Goal: Information Seeking & Learning: Check status

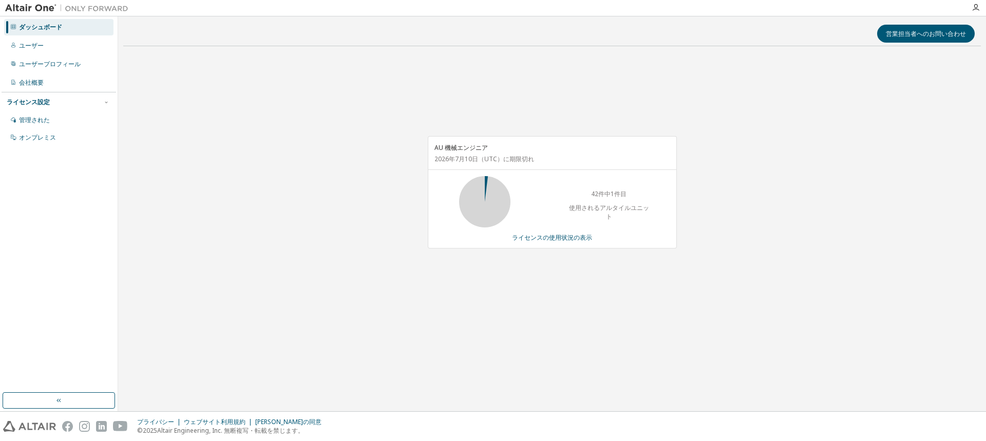
click at [254, 184] on div "AU 機械エンジニア [DATE] （UTC） に期限切れ 42件中1件目 使用されるアルタイルユニット ライセンスの使用状況の表示" at bounding box center [551, 197] width 857 height 286
click at [513, 314] on div "AU 機械エンジニア [DATE] （UTC） に期限切れ 42件中31件 使用されるアルタイルユニット ライセンスの使用状況の表示" at bounding box center [551, 197] width 857 height 286
click at [514, 309] on div "AU 機械エンジニア [DATE] （UTC） に期限切れ 42件中31件 使用されるアルタイルユニット ライセンスの使用状況の表示" at bounding box center [551, 197] width 857 height 286
click at [517, 310] on div "AU 機械エンジニア [DATE] （UTC） に期限切れ 42件中31件 使用されるアルタイルユニット ライセンスの使用状況の表示" at bounding box center [551, 197] width 857 height 286
click at [562, 238] on font "ライセンスの使用状況の表示" at bounding box center [552, 237] width 80 height 9
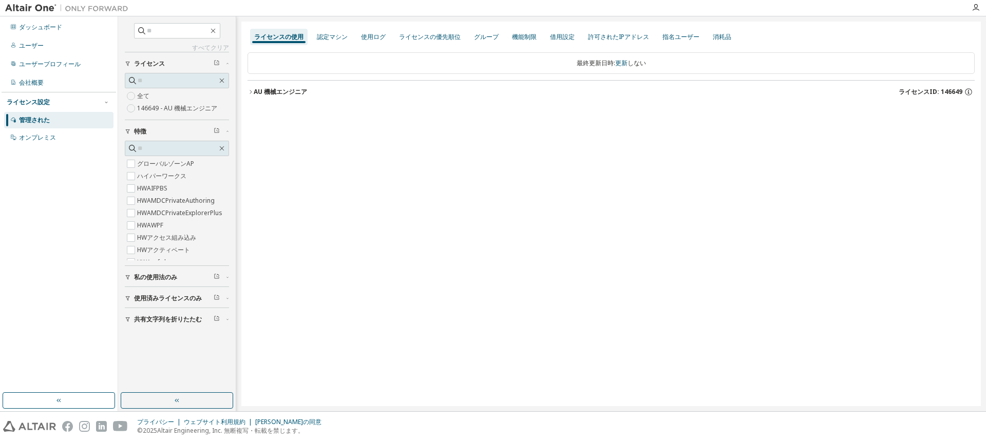
click at [251, 93] on icon "button" at bounding box center [250, 92] width 6 height 6
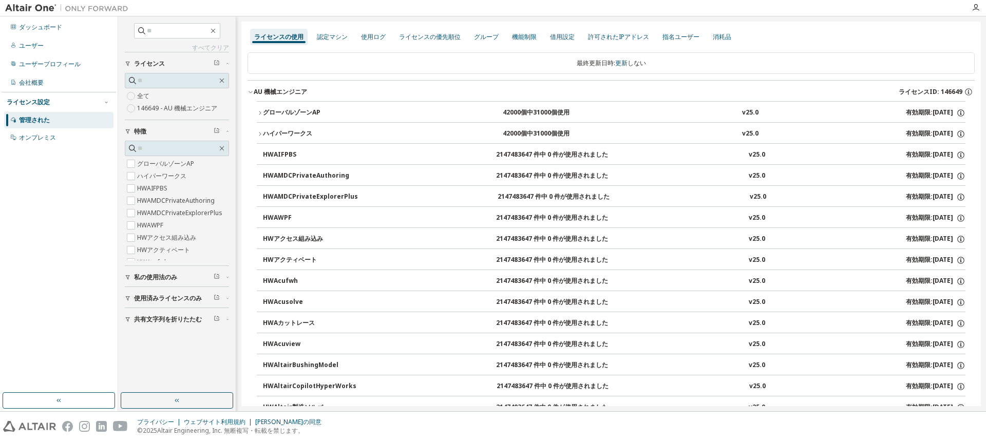
click at [259, 112] on icon "button" at bounding box center [260, 113] width 6 height 6
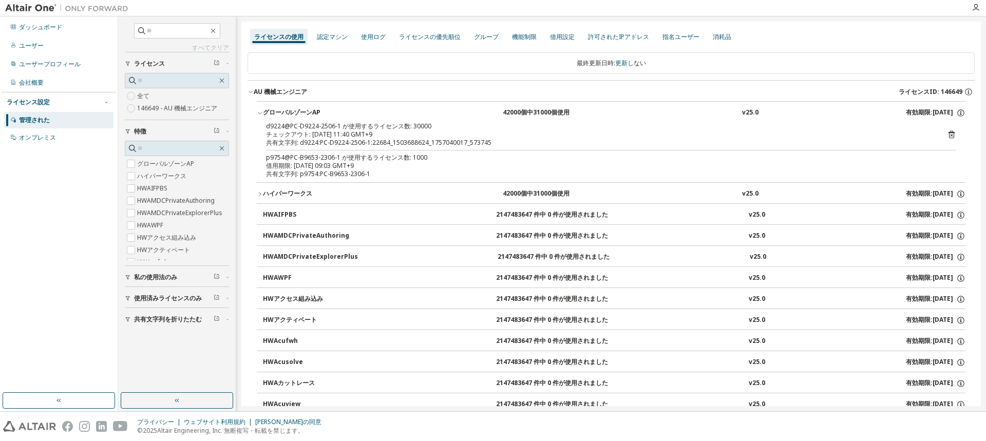
click at [258, 191] on icon "button" at bounding box center [260, 194] width 6 height 6
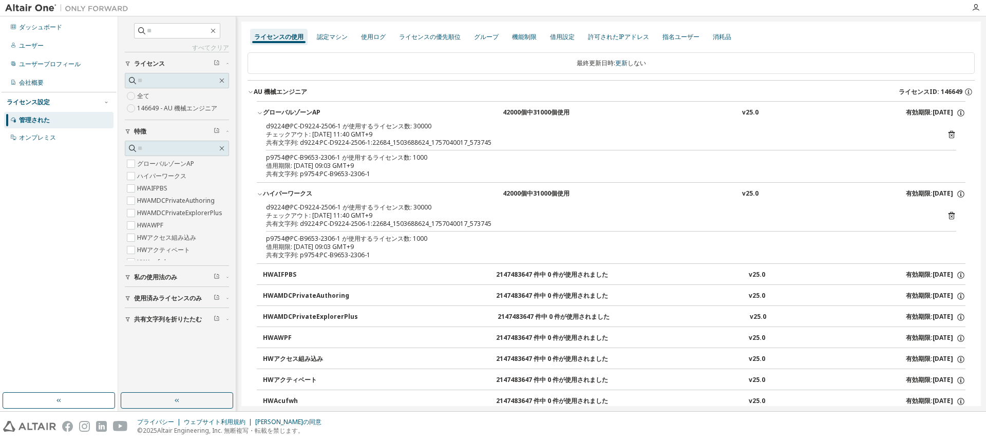
click at [420, 209] on font "d9224@PC-D9224-2506-1 が使用するライセンス数: 30000" at bounding box center [348, 207] width 165 height 9
click at [402, 217] on div "チェックアウト: [DATE] 11:40 GMT+9" at bounding box center [598, 216] width 665 height 8
click at [300, 212] on font "チェックアウト: [DATE] 11:40 GMT+9" at bounding box center [319, 215] width 106 height 9
click at [288, 207] on font "d9224@PC-D9224-2506-1 が使用するライセンス数: 30000" at bounding box center [348, 207] width 165 height 9
click at [55, 27] on font "ダッシュボード" at bounding box center [40, 27] width 43 height 9
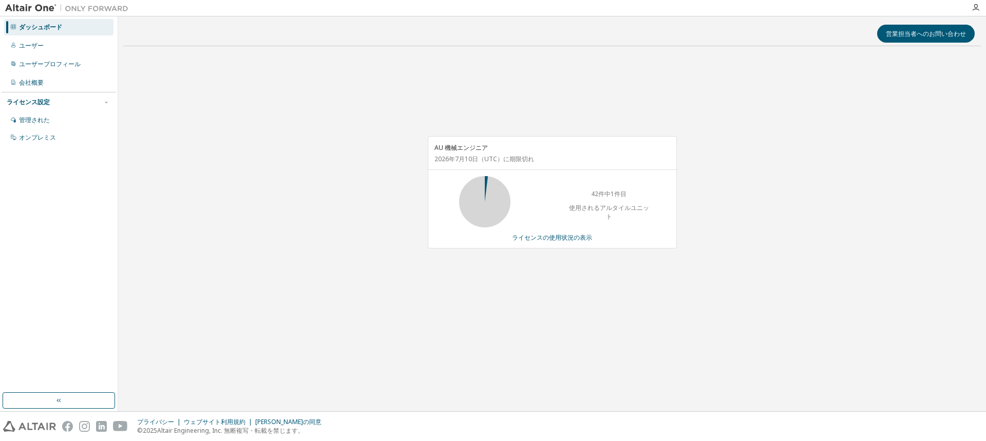
click at [304, 222] on div "AU 機械エンジニア [DATE] （UTC） に期限切れ 42件中1件目 使用されるアルタイルユニット ライセンスの使用状況の表示" at bounding box center [551, 197] width 857 height 286
click at [284, 221] on div "AU 機械エンジニア [DATE] （UTC） に期限切れ 42件中1件目 使用されるアルタイルユニット ライセンスの使用状況の表示" at bounding box center [551, 197] width 857 height 286
click at [244, 200] on div "AU 機械エンジニア [DATE] （UTC） に期限切れ 42件中1件目 使用されるアルタイルユニット ライセンスの使用状況の表示" at bounding box center [551, 197] width 857 height 286
click at [906, 32] on font "営業担当者へのお問い合わせ" at bounding box center [926, 33] width 80 height 9
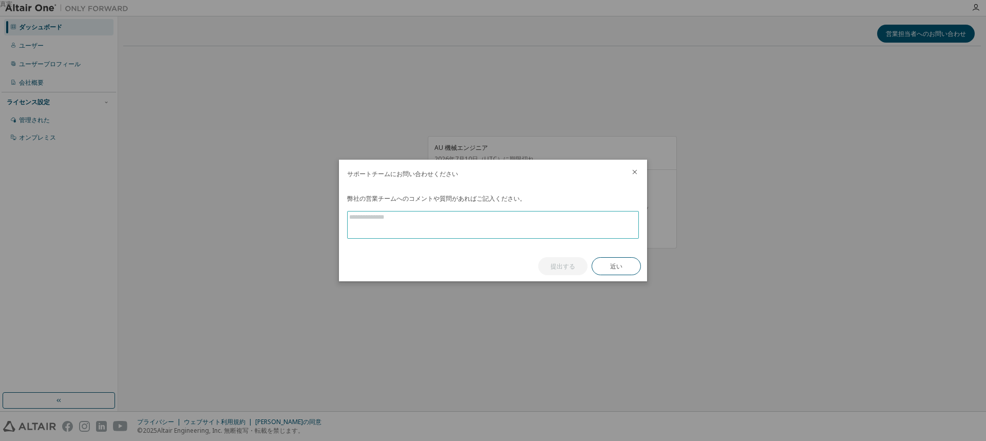
click at [366, 219] on textarea at bounding box center [493, 225] width 291 height 27
click at [636, 172] on icon "近い" at bounding box center [634, 172] width 8 height 8
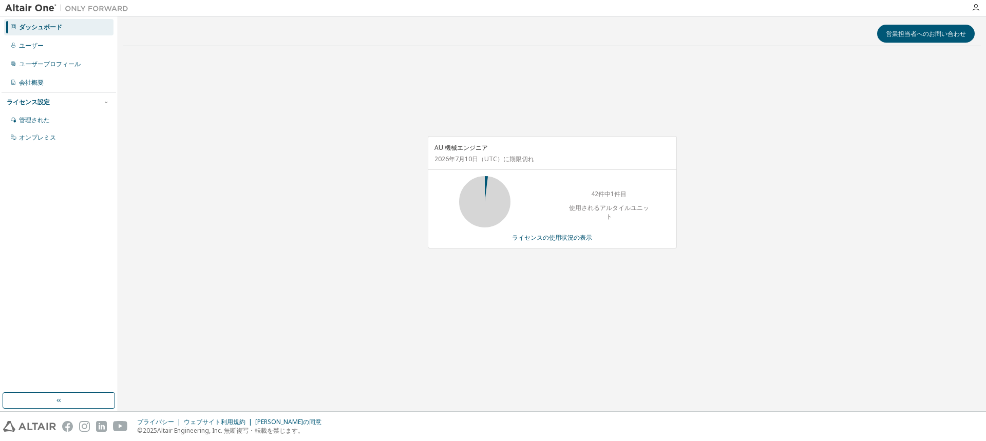
click at [815, 296] on div "AU 機械エンジニア [DATE] （UTC） に期限切れ 42件中1件目 使用されるアルタイルユニット ライセンスの使用状況の表示" at bounding box center [551, 197] width 857 height 286
